Goal: Navigation & Orientation: Go to known website

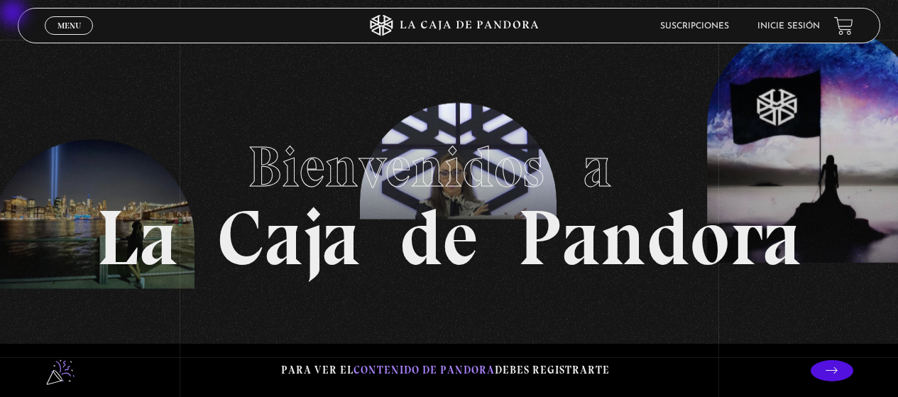
click at [591, 26] on link "Inicie sesión" at bounding box center [789, 26] width 62 height 9
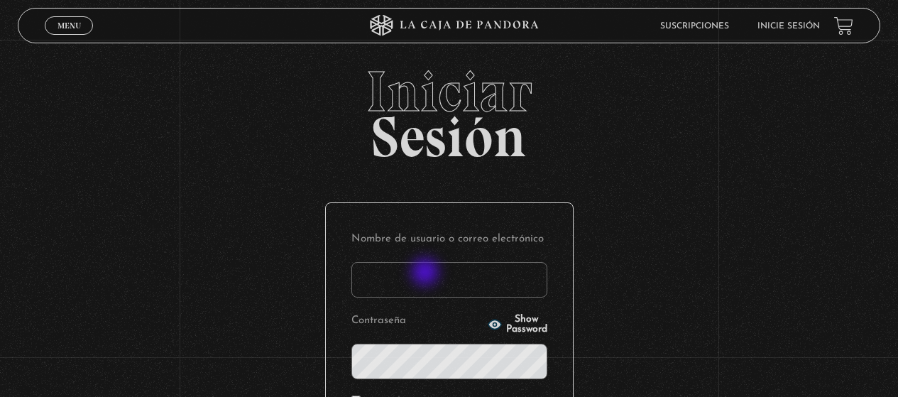
click at [427, 273] on input "Nombre de usuario o correo electrónico" at bounding box center [449, 279] width 196 height 35
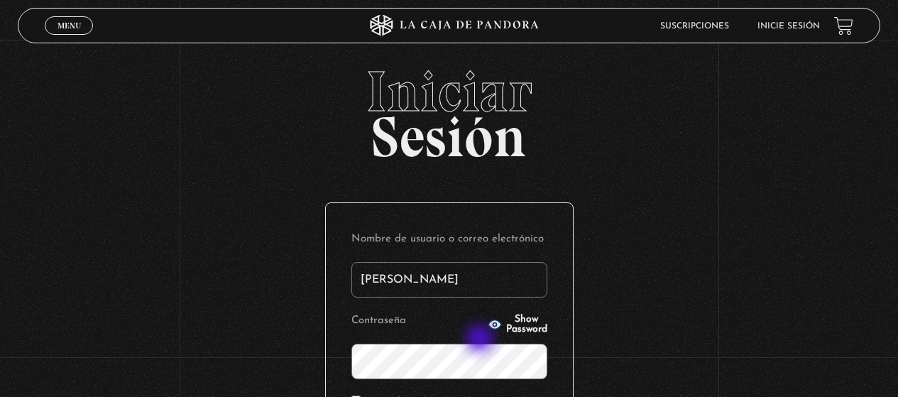
type input "[EMAIL_ADDRESS][DOMAIN_NAME]"
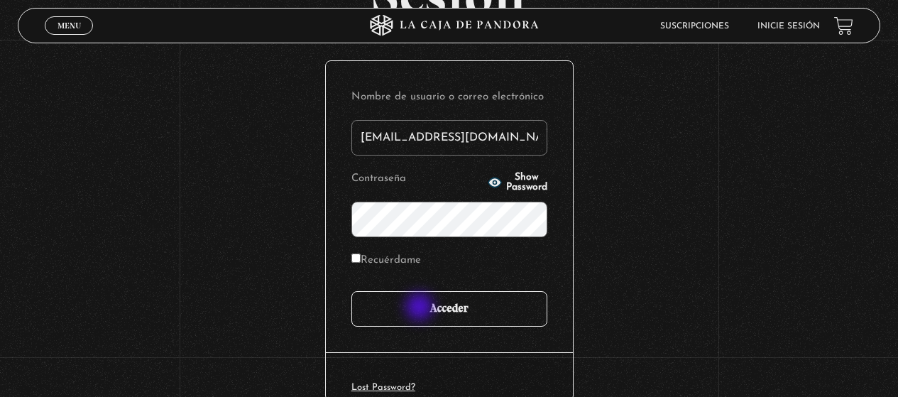
click at [421, 308] on input "Acceder" at bounding box center [449, 308] width 196 height 35
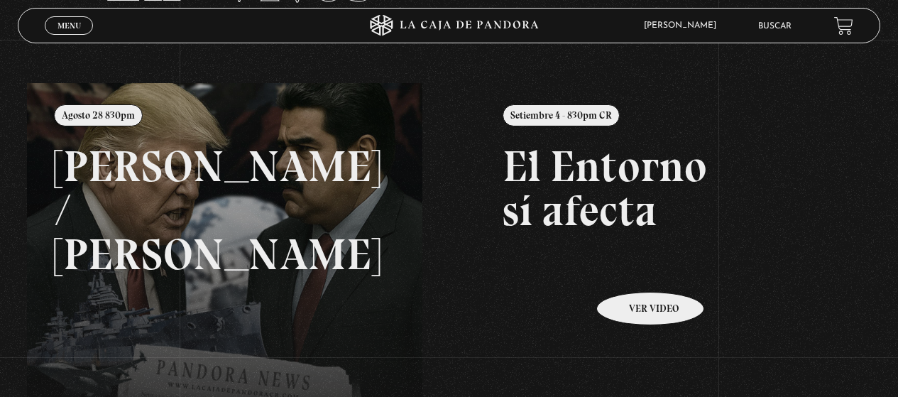
scroll to position [142, 0]
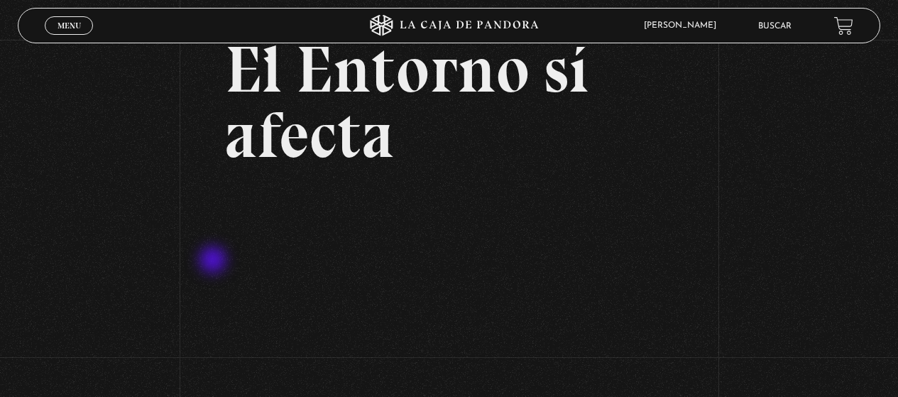
scroll to position [142, 0]
